Goal: Information Seeking & Learning: Compare options

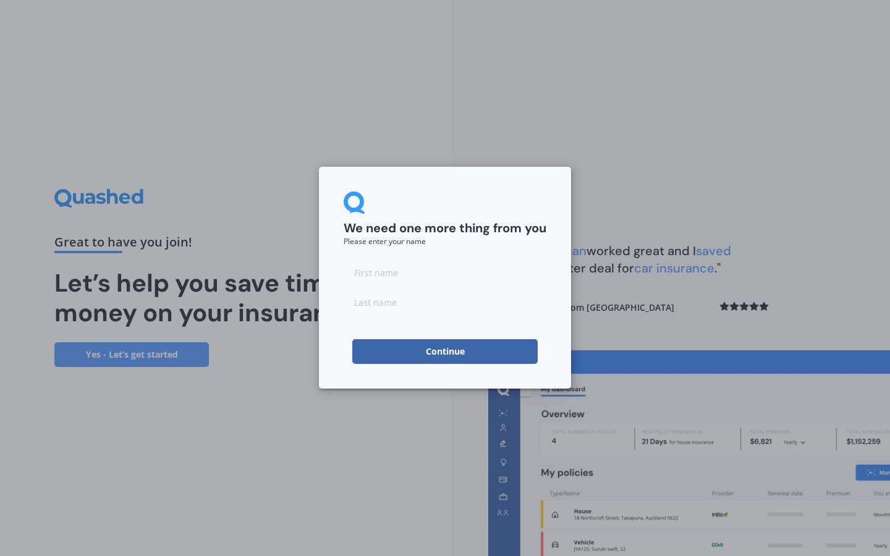
click at [455, 345] on button "Continue" at bounding box center [444, 351] width 185 height 25
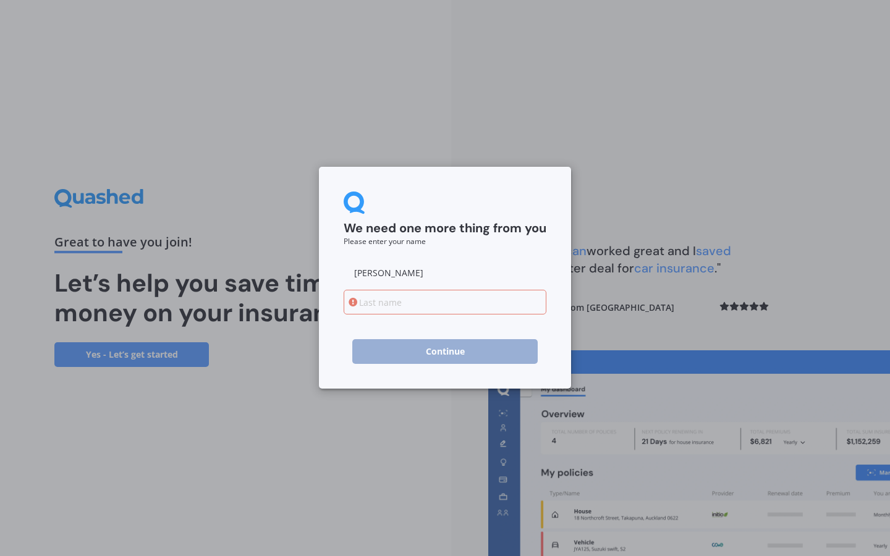
type input "[PERSON_NAME]"
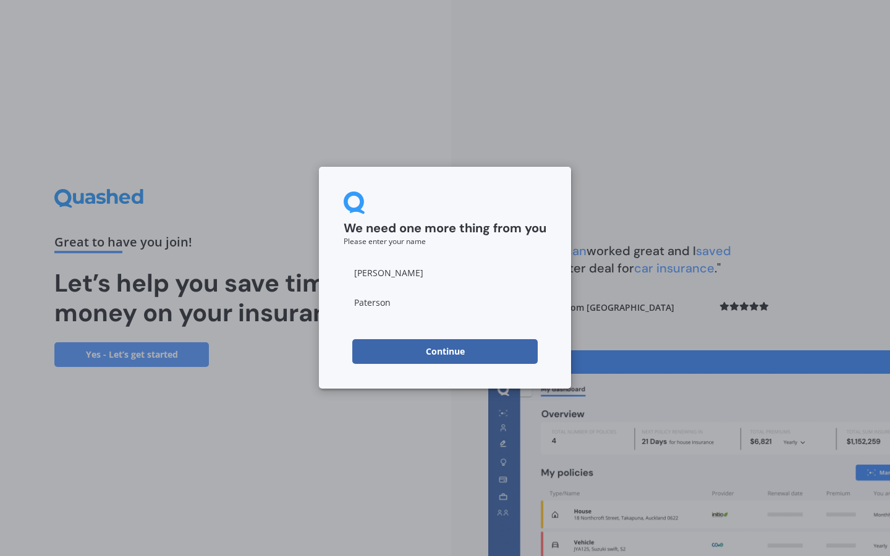
type input "Paterson"
click at [410, 351] on button "Continue" at bounding box center [444, 351] width 185 height 25
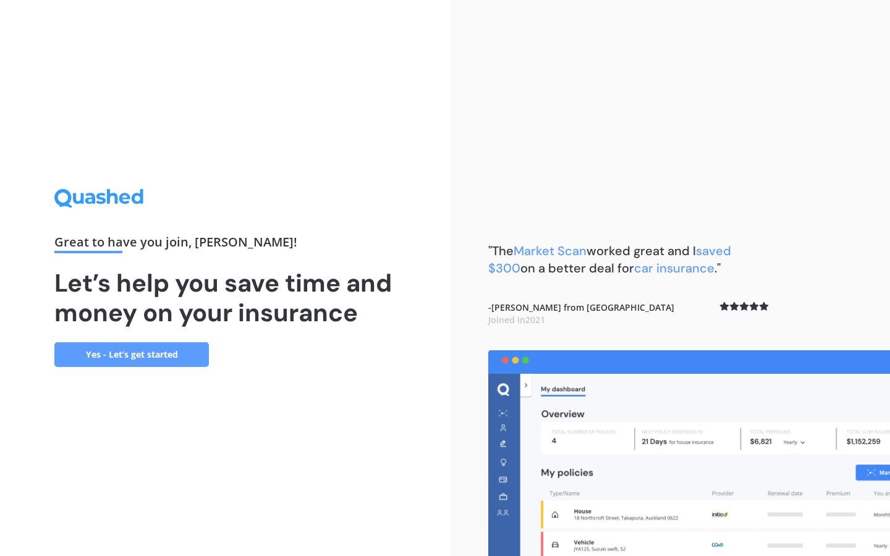
click at [129, 368] on div "Great to have you join , [PERSON_NAME] ! Let’s help you save time and money on …" at bounding box center [225, 278] width 451 height 556
click at [130, 353] on link "Yes - Let’s get started" at bounding box center [131, 354] width 154 height 25
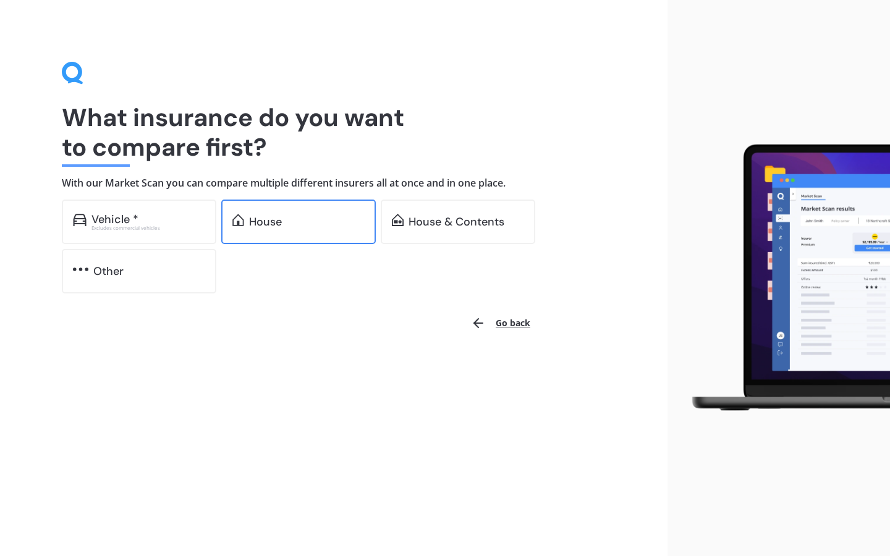
click at [299, 213] on div "House" at bounding box center [298, 222] width 154 height 44
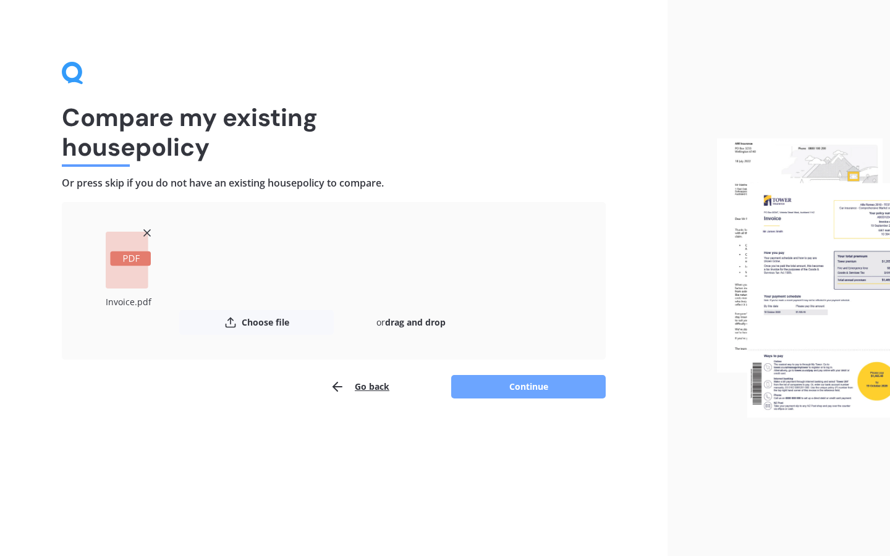
click at [514, 383] on button "Continue" at bounding box center [528, 386] width 154 height 23
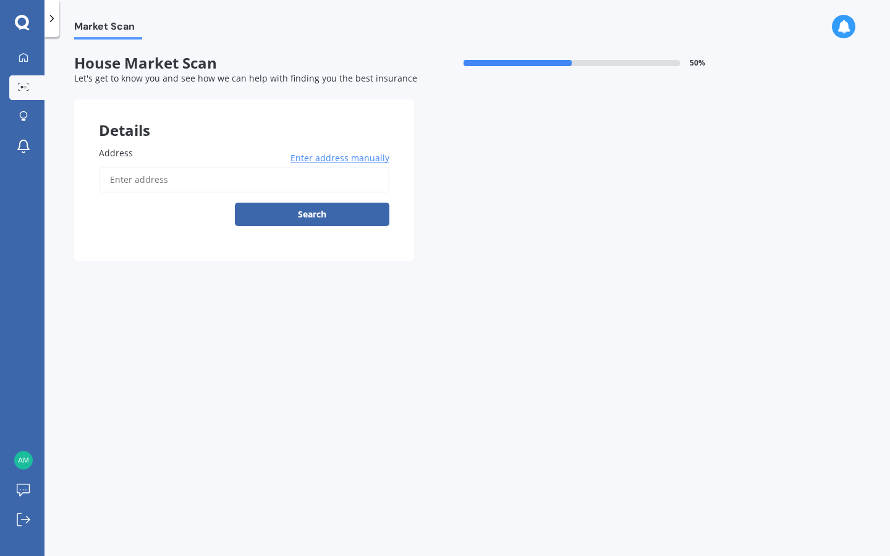
click at [139, 184] on input "Address" at bounding box center [244, 180] width 290 height 26
type input "[STREET_ADDRESS]"
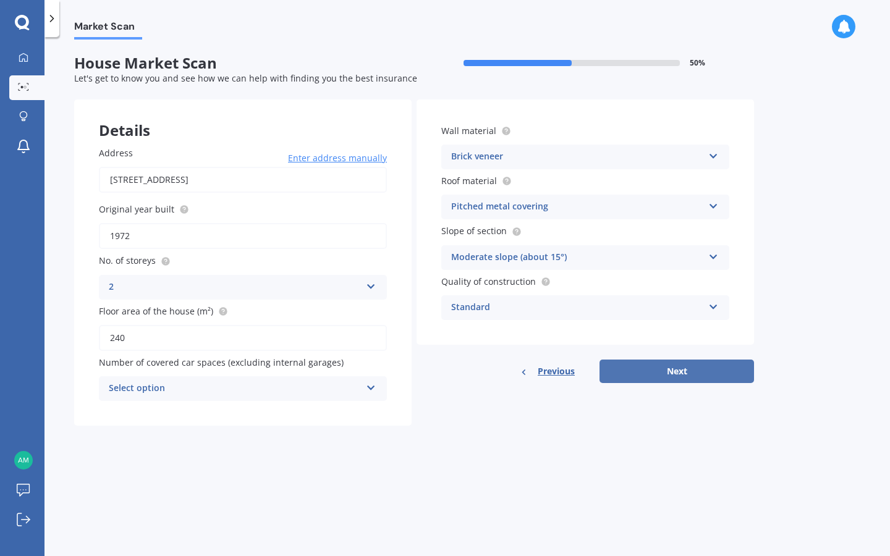
click at [640, 364] on button "Next" at bounding box center [676, 371] width 154 height 23
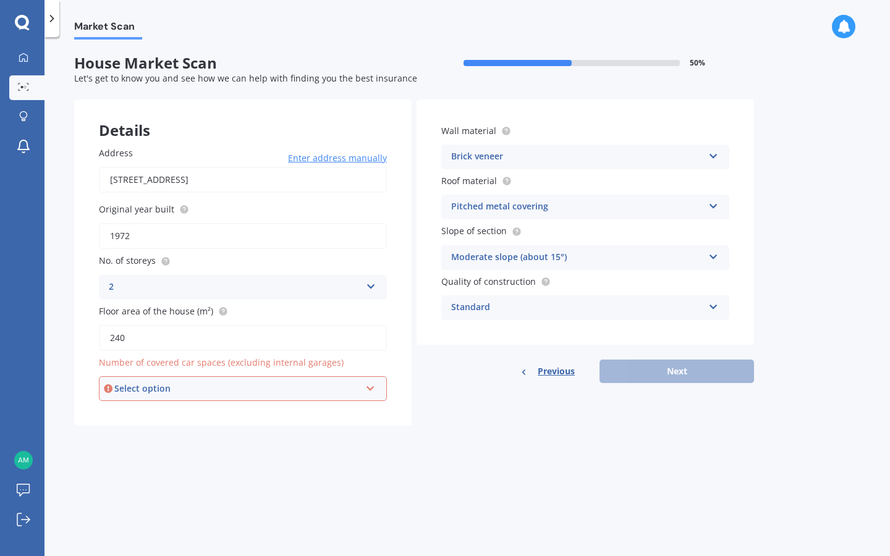
click at [255, 383] on div "Select option" at bounding box center [237, 389] width 246 height 14
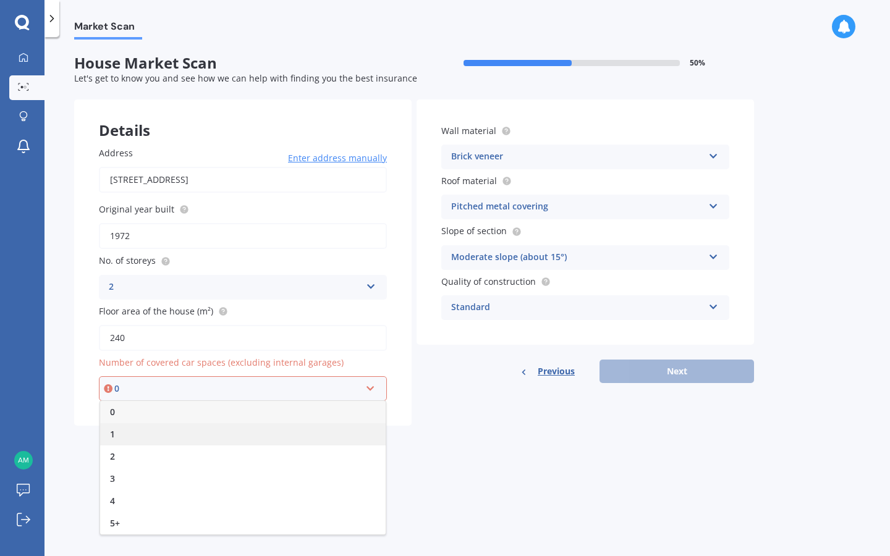
click at [216, 434] on div "1" at bounding box center [243, 434] width 286 height 22
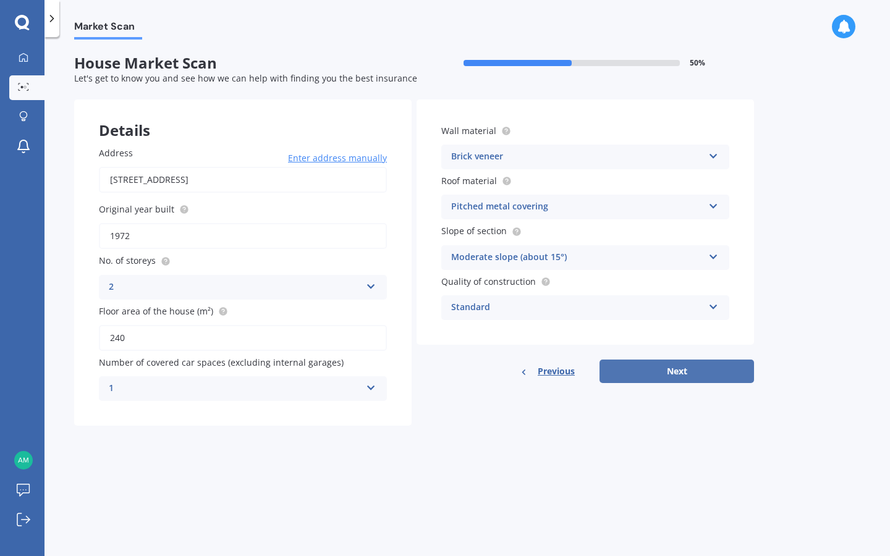
click at [708, 374] on button "Next" at bounding box center [676, 371] width 154 height 23
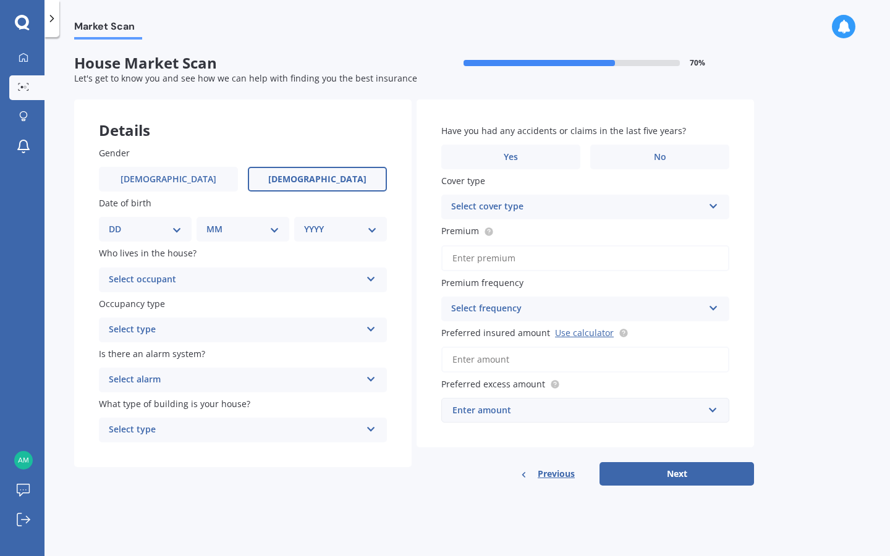
click at [314, 176] on span "[DEMOGRAPHIC_DATA]" at bounding box center [317, 179] width 98 height 11
click at [0, 0] on input "[DEMOGRAPHIC_DATA]" at bounding box center [0, 0] width 0 height 0
click at [182, 228] on div "DD 01 02 03 04 05 06 07 08 09 10 11 12 13 14 15 16 17 18 19 20 21 22 23 24 25 2…" at bounding box center [145, 229] width 93 height 25
click at [182, 223] on div "DD 01 02 03 04 05 06 07 08 09 10 11 12 13 14 15 16 17 18 19 20 21 22 23 24 25 2…" at bounding box center [145, 229] width 93 height 25
select select "31"
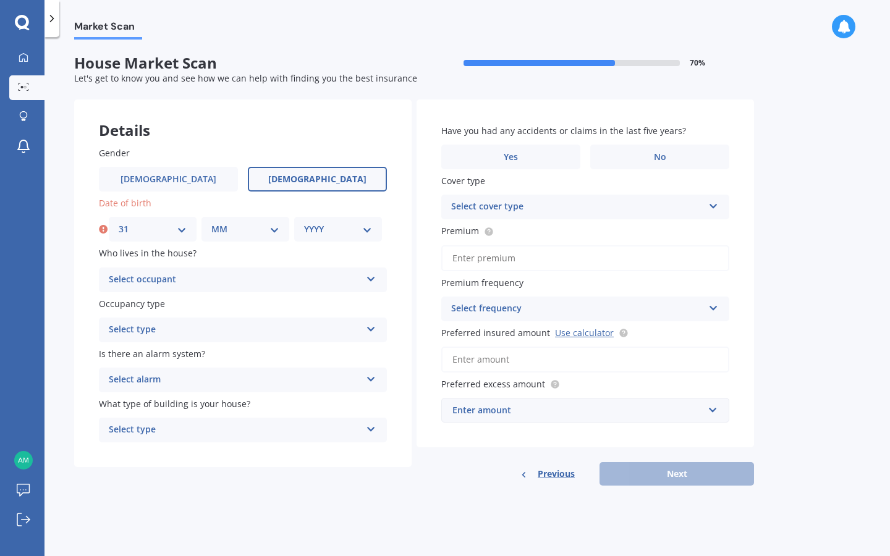
select select "03"
select select "1988"
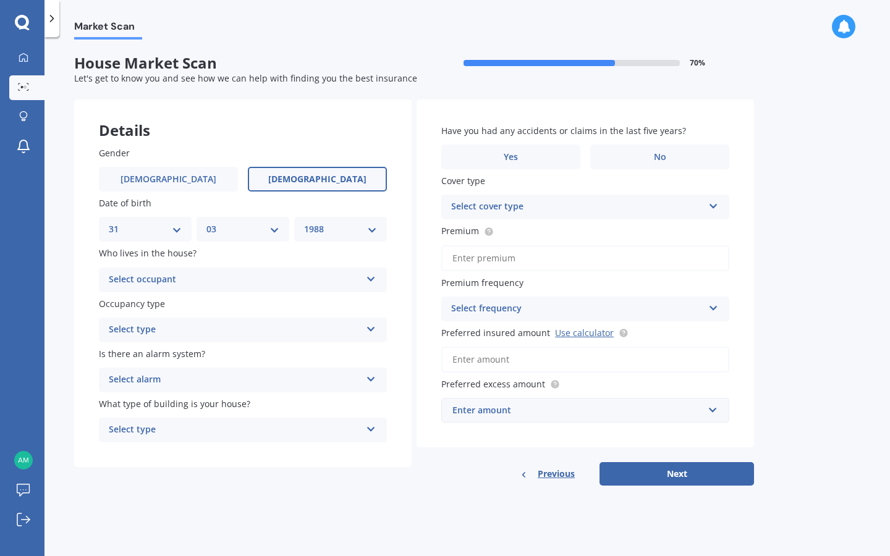
click at [154, 274] on div "Select occupant" at bounding box center [235, 280] width 252 height 15
click at [229, 349] on label "Is there an alarm system?" at bounding box center [240, 353] width 283 height 13
click at [179, 287] on div "Owner Owner Owner + Boarder" at bounding box center [243, 280] width 288 height 25
click at [213, 273] on div "Owner" at bounding box center [235, 280] width 252 height 15
click at [180, 326] on div "Select type" at bounding box center [235, 330] width 252 height 15
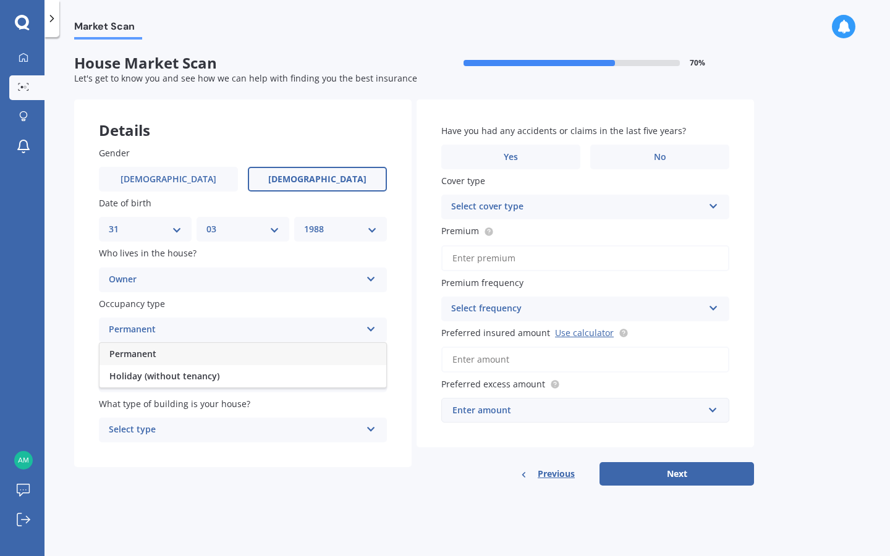
click at [181, 357] on div "Permanent" at bounding box center [242, 354] width 287 height 22
click at [181, 357] on div "Is there an alarm system? Select alarm Yes, monitored Yes, not monitored No" at bounding box center [243, 369] width 288 height 45
click at [179, 373] on div "Select alarm" at bounding box center [235, 380] width 252 height 15
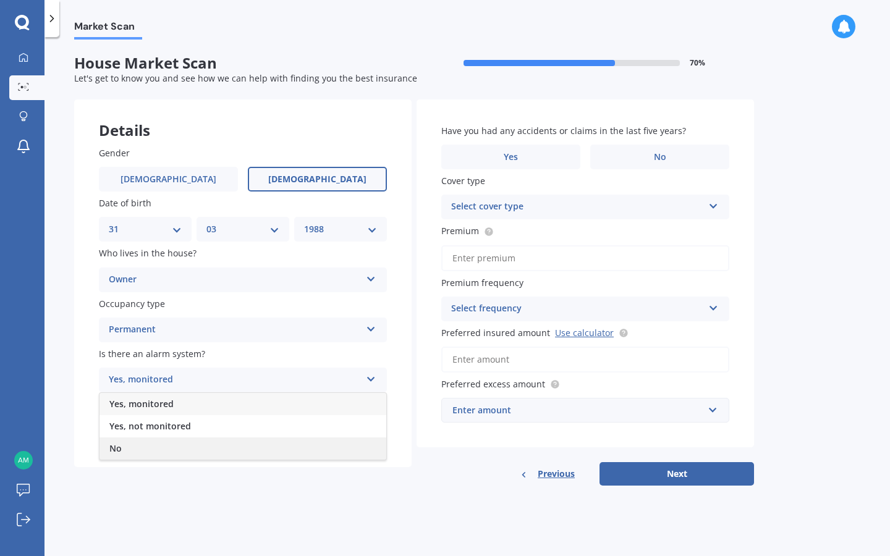
click at [156, 438] on div "No" at bounding box center [242, 449] width 287 height 22
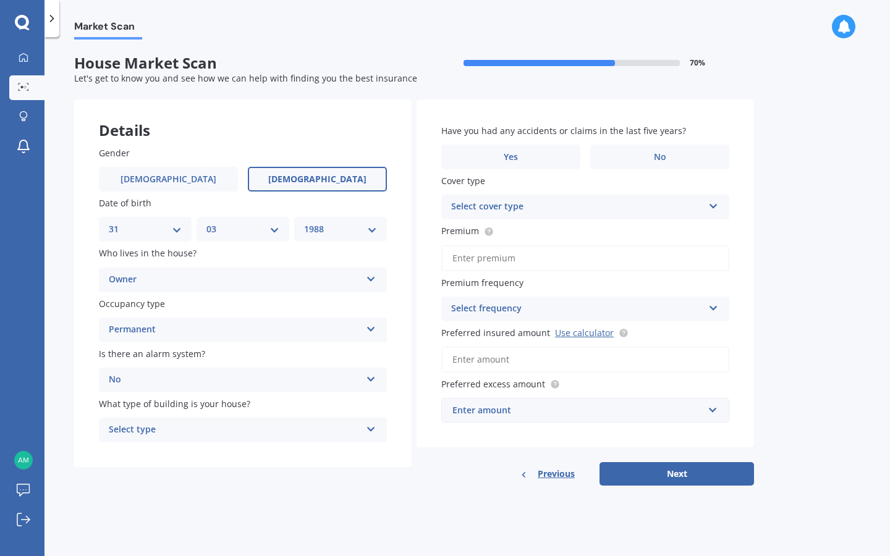
click at [529, 208] on div "Select cover type" at bounding box center [577, 207] width 252 height 15
click at [529, 207] on div "High" at bounding box center [577, 207] width 252 height 15
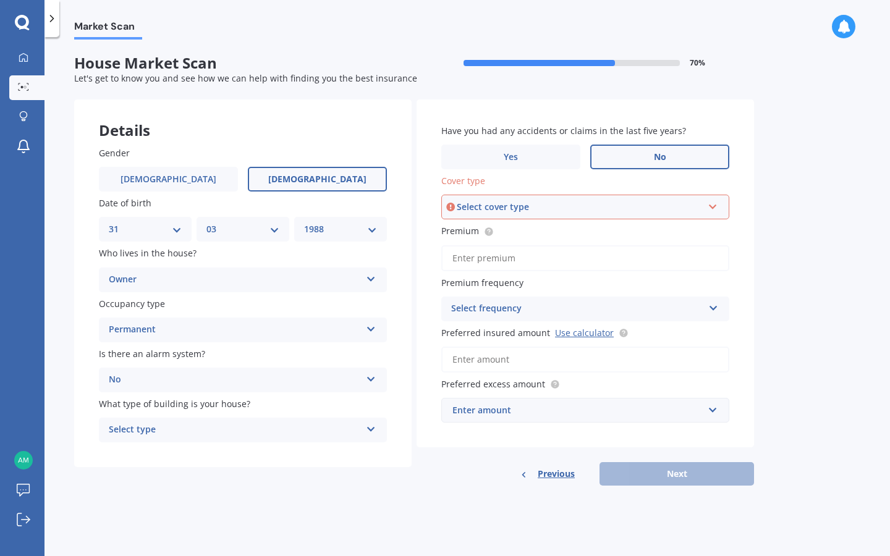
click at [611, 162] on label "No" at bounding box center [659, 157] width 139 height 25
click at [0, 0] on input "No" at bounding box center [0, 0] width 0 height 0
click at [460, 211] on div "Select cover type" at bounding box center [580, 207] width 246 height 14
click at [459, 227] on span "High" at bounding box center [462, 230] width 20 height 12
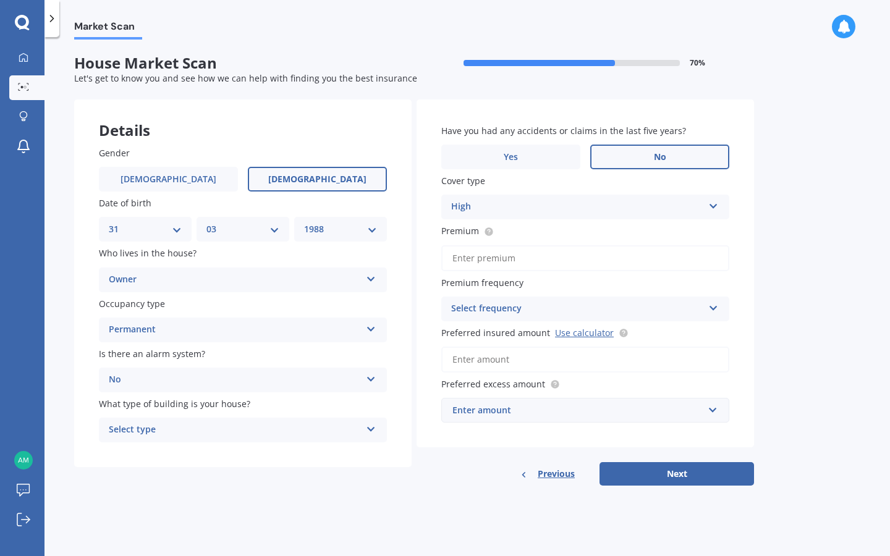
click at [240, 378] on div "No" at bounding box center [235, 380] width 252 height 15
click at [265, 350] on label "Is there an alarm system?" at bounding box center [240, 353] width 283 height 13
click at [248, 274] on div "Owner" at bounding box center [235, 280] width 252 height 15
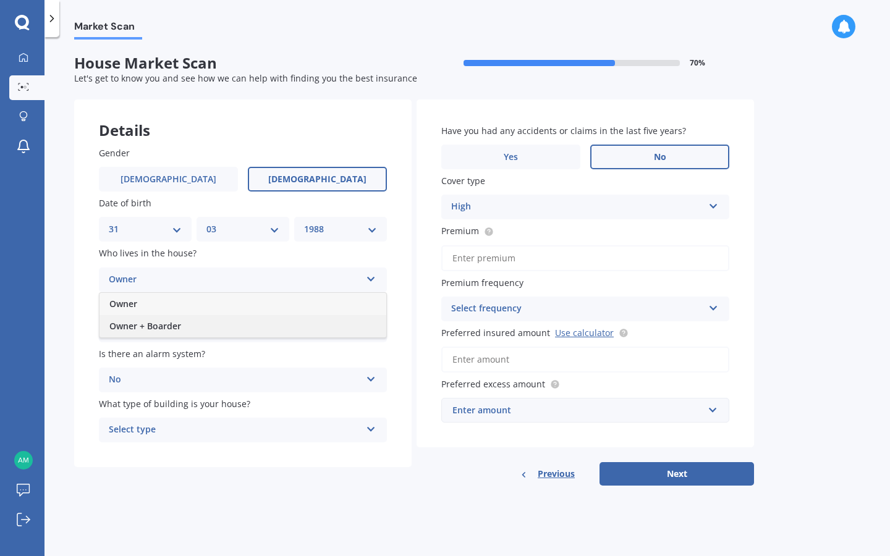
click at [231, 317] on div "Owner + Boarder" at bounding box center [242, 326] width 287 height 22
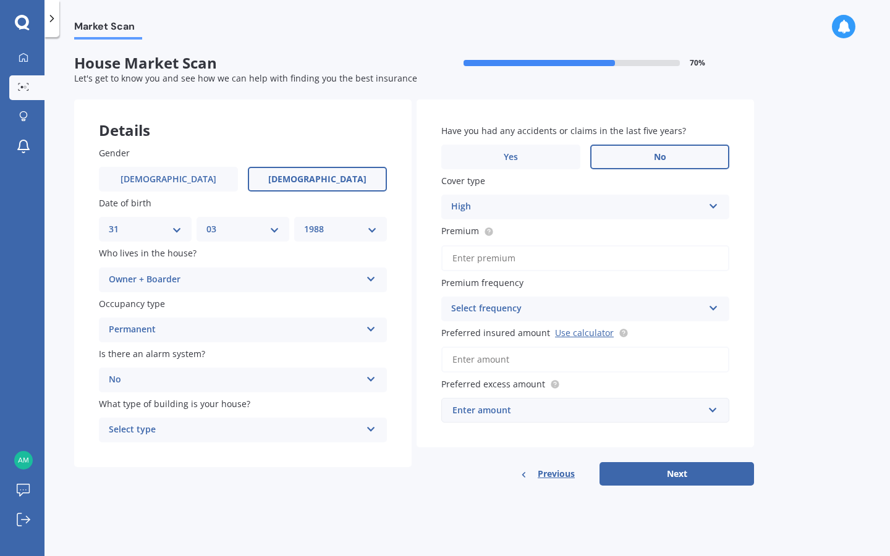
click at [188, 423] on div "Select type" at bounding box center [235, 430] width 252 height 15
click at [179, 455] on div "Freestanding" at bounding box center [242, 454] width 287 height 22
click at [188, 423] on div "Freestanding" at bounding box center [235, 430] width 252 height 15
click at [378, 527] on div "Market Scan House Market Scan 70 % Let's get to know you and see how we can hel…" at bounding box center [466, 299] width 845 height 519
click at [540, 412] on div "Enter amount" at bounding box center [577, 411] width 251 height 14
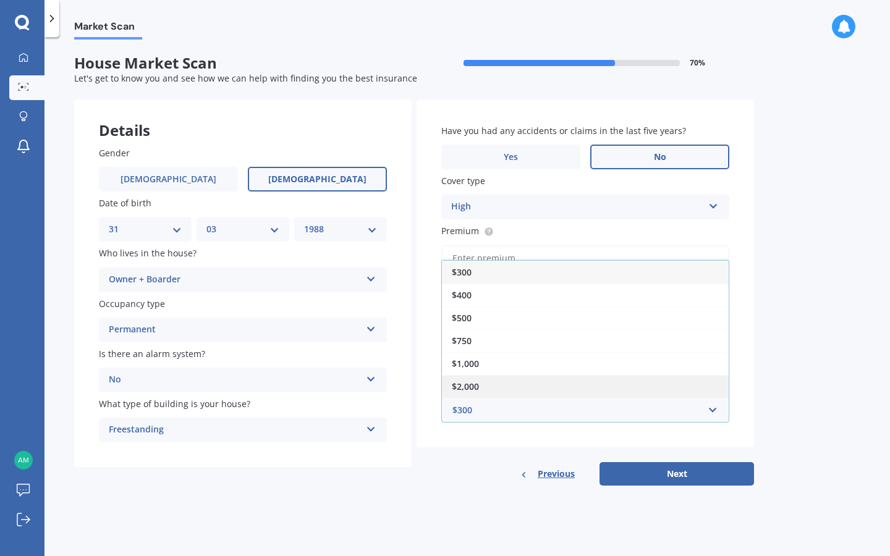
click at [609, 389] on div "$2,000" at bounding box center [585, 386] width 287 height 23
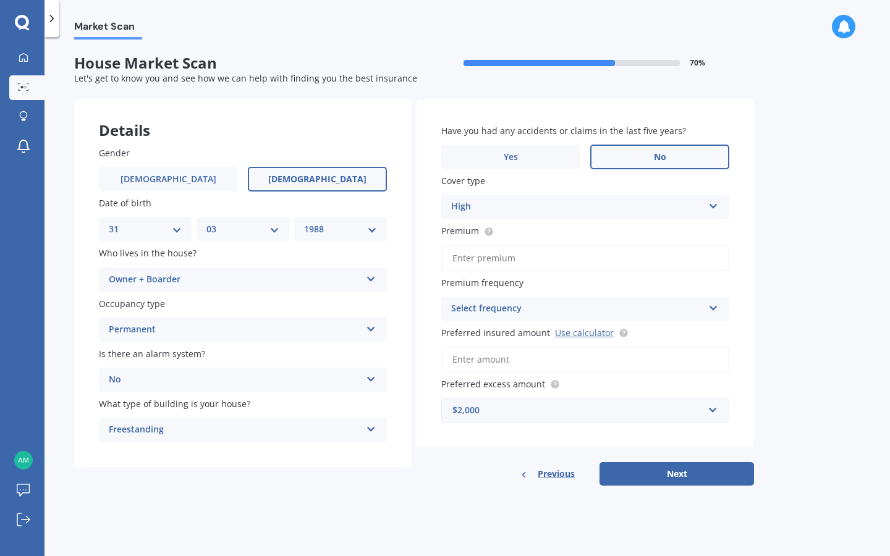
click at [518, 307] on div "Select frequency" at bounding box center [577, 309] width 252 height 15
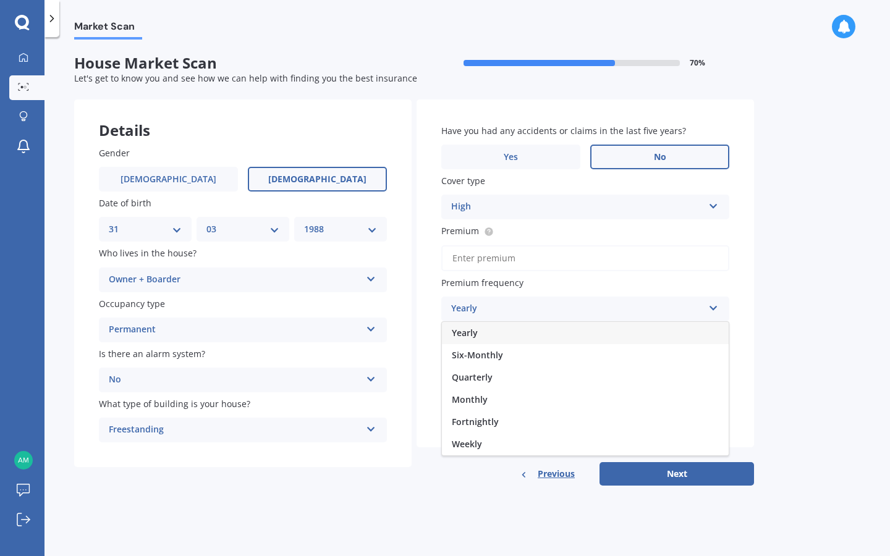
click at [490, 333] on div "Yearly" at bounding box center [585, 333] width 287 height 22
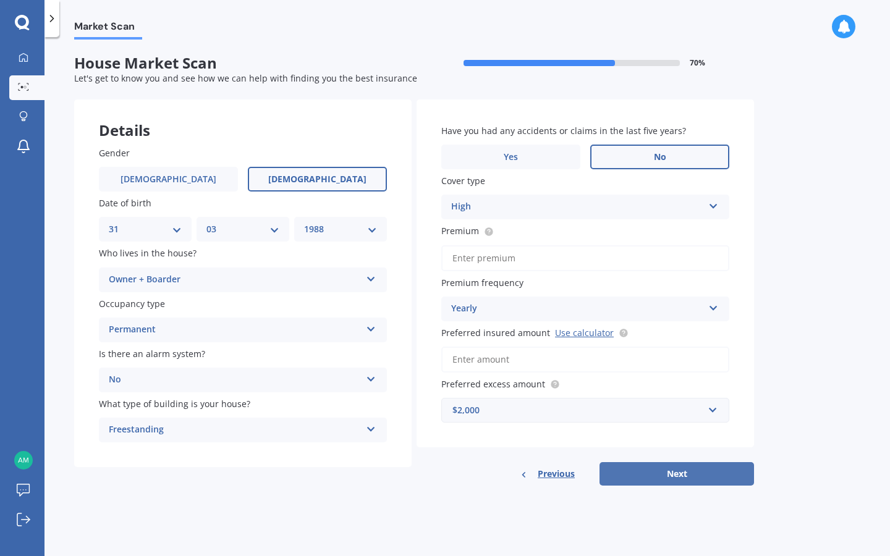
click at [645, 470] on button "Next" at bounding box center [676, 473] width 154 height 23
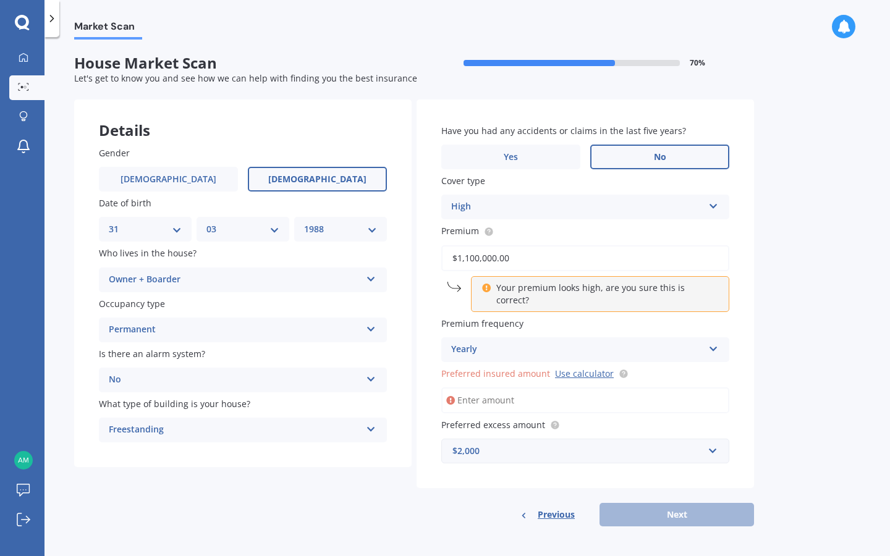
click at [511, 289] on p "Your premium looks high, are you sure this is correct?" at bounding box center [605, 294] width 218 height 25
click at [563, 368] on link "Use calculator" at bounding box center [584, 374] width 59 height 12
click at [474, 255] on input "$1,100,000.00" at bounding box center [585, 258] width 288 height 26
type input "$1,160,000.00"
click at [431, 295] on div "Have you had any accidents or claims in the last five years? Yes No Cover type …" at bounding box center [585, 293] width 337 height 389
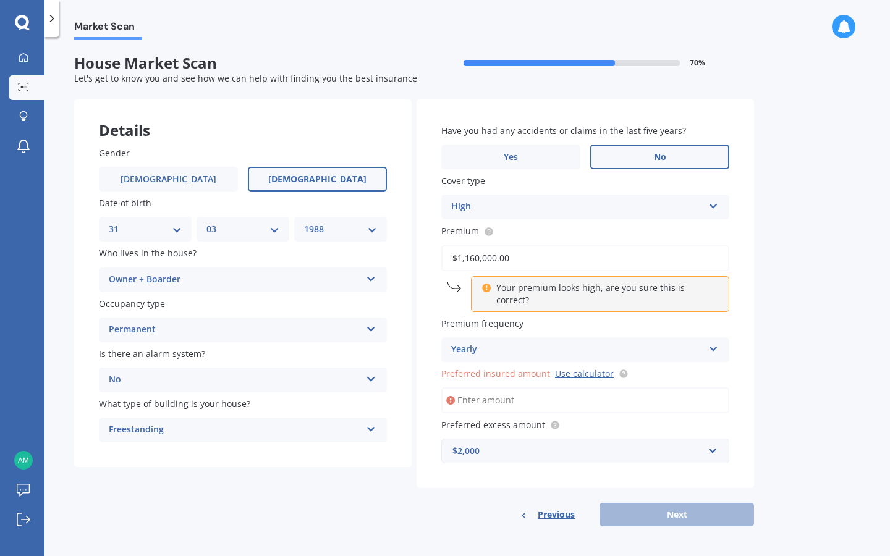
click at [664, 503] on div "Previous Next" at bounding box center [585, 514] width 337 height 23
drag, startPoint x: 510, startPoint y: 252, endPoint x: 426, endPoint y: 245, distance: 84.9
click at [426, 245] on div "Have you had any accidents or claims in the last five years? Yes No Cover type …" at bounding box center [585, 293] width 337 height 389
click at [493, 388] on input "Preferred insured amount Use calculator" at bounding box center [585, 400] width 288 height 26
paste input "$1,160,000"
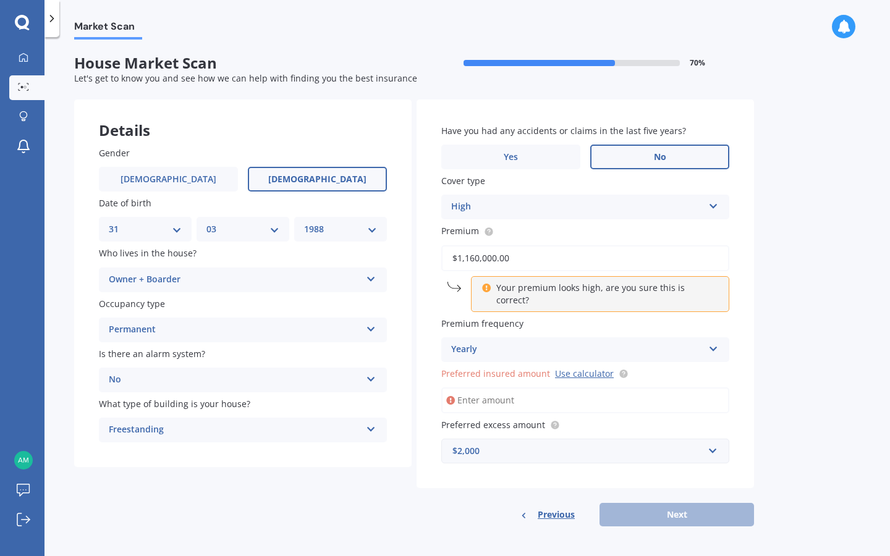
type input "$1,160,000"
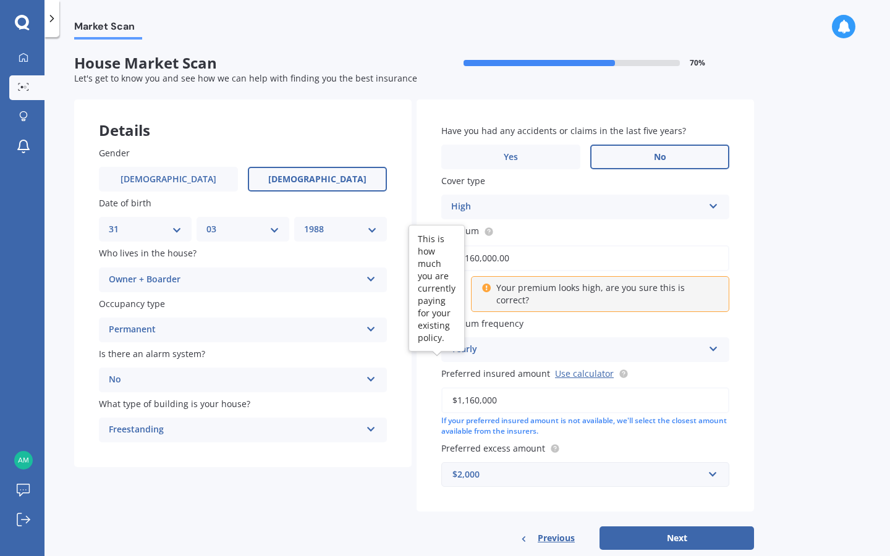
click at [488, 231] on circle at bounding box center [489, 231] width 8 height 8
drag, startPoint x: 521, startPoint y: 258, endPoint x: 438, endPoint y: 255, distance: 82.9
click at [438, 255] on div "Have you had any accidents or claims in the last five years? Yes No Cover type …" at bounding box center [585, 305] width 337 height 412
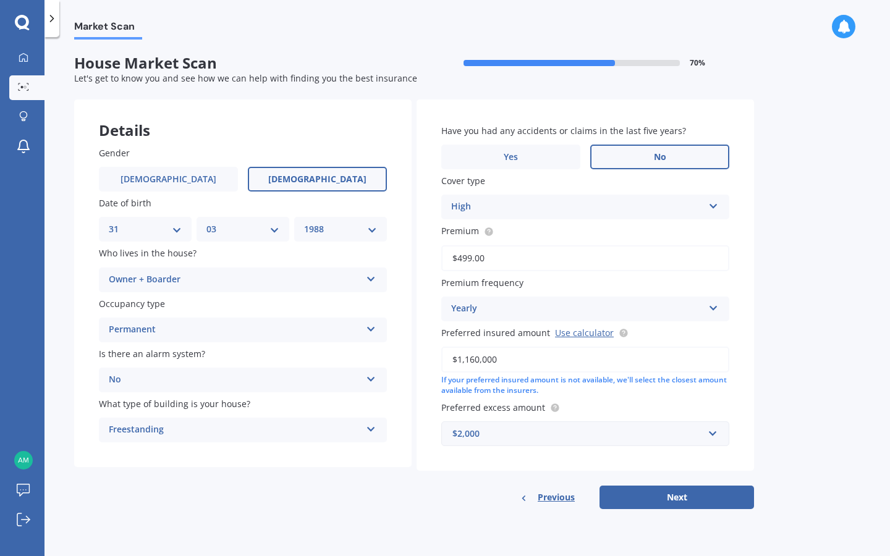
type input "$4,995.00"
click at [423, 316] on div "Have you had any accidents or claims in the last five years? Yes No Cover type …" at bounding box center [585, 284] width 337 height 371
click at [473, 358] on input "$1,160,000" at bounding box center [585, 360] width 288 height 26
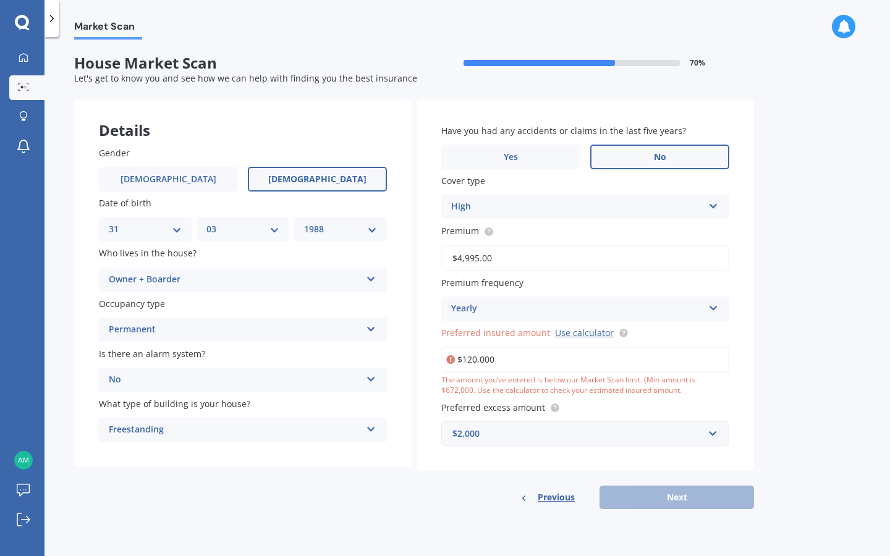
type input "$1,200,000"
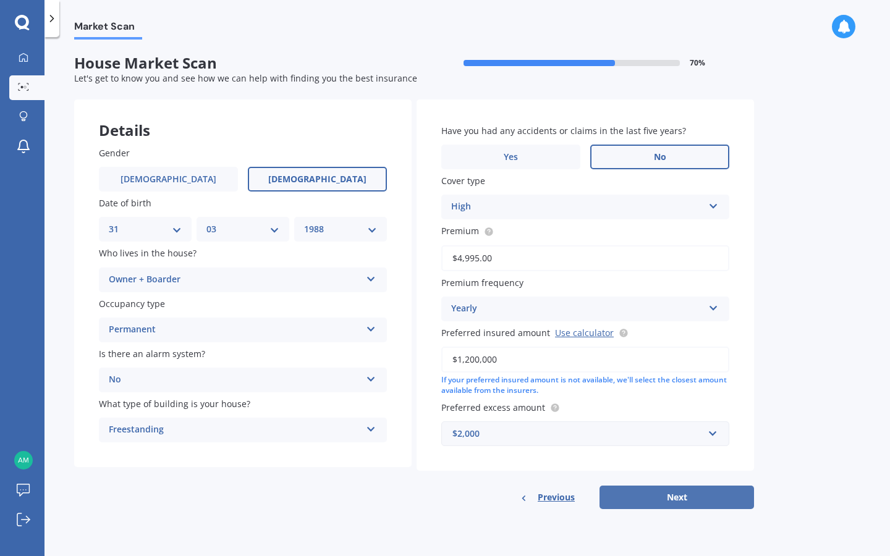
click at [672, 496] on button "Next" at bounding box center [676, 497] width 154 height 23
select select "31"
select select "03"
select select "1988"
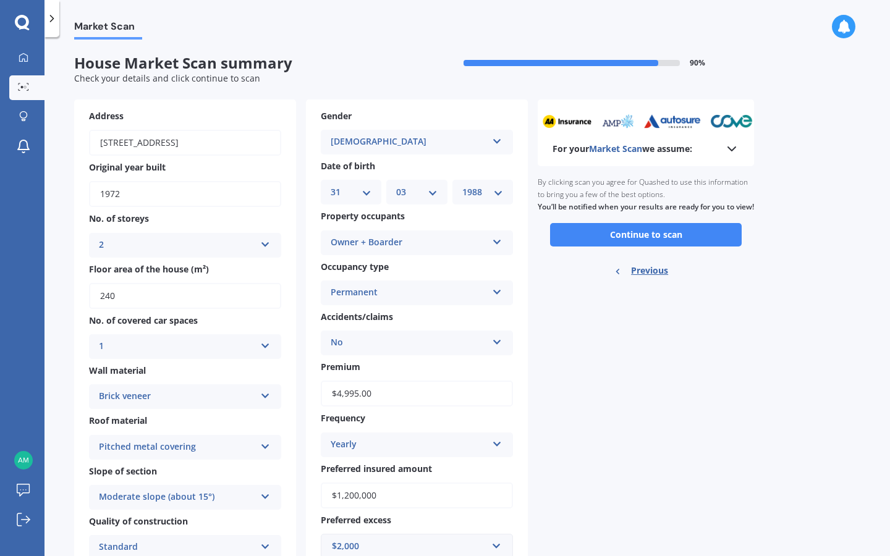
click at [499, 241] on icon at bounding box center [497, 239] width 11 height 9
click at [381, 138] on div "[DEMOGRAPHIC_DATA]" at bounding box center [409, 142] width 156 height 15
click at [609, 247] on button "Continue to scan" at bounding box center [646, 234] width 192 height 23
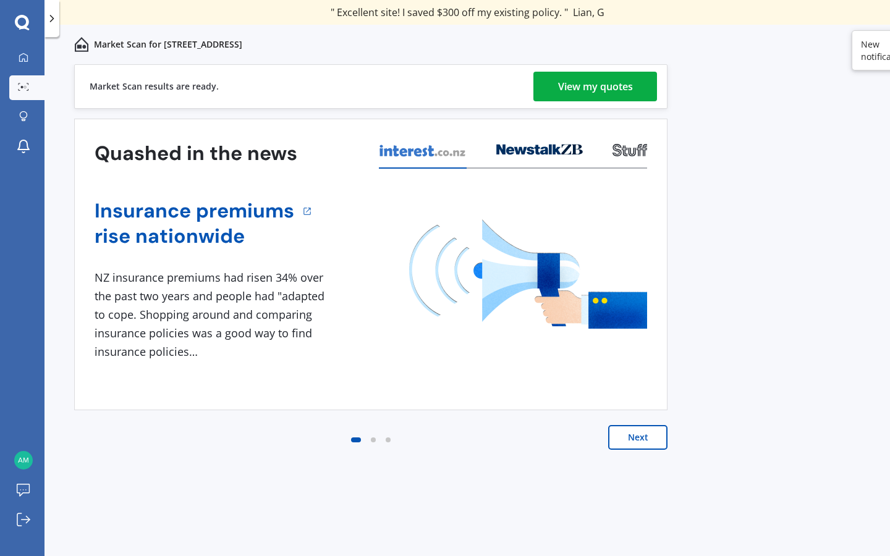
click at [596, 89] on div "View my quotes" at bounding box center [595, 87] width 75 height 30
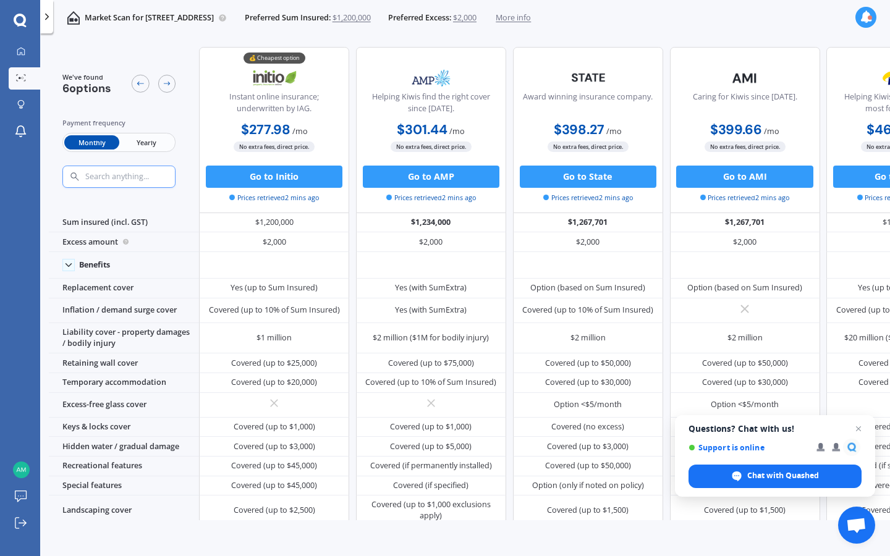
click at [146, 142] on span "Yearly" at bounding box center [146, 142] width 54 height 14
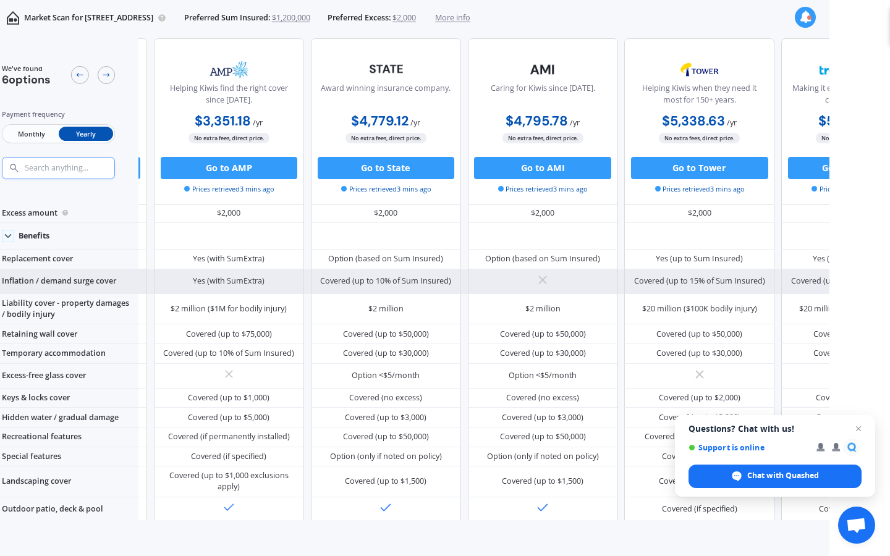
scroll to position [36, 158]
